Goal: Navigation & Orientation: Go to known website

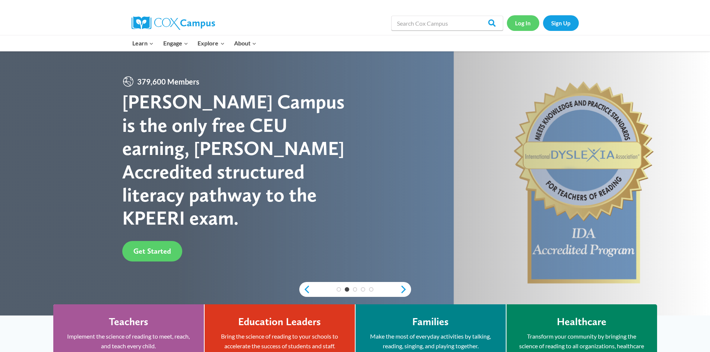
click at [518, 25] on link "Log In" at bounding box center [523, 22] width 32 height 15
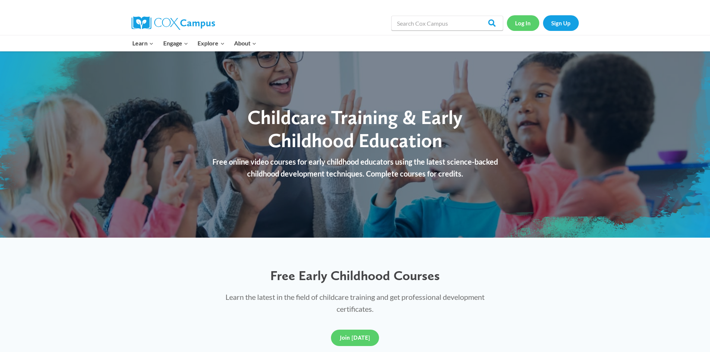
click at [517, 24] on link "Log In" at bounding box center [523, 22] width 32 height 15
